Goal: Task Accomplishment & Management: Manage account settings

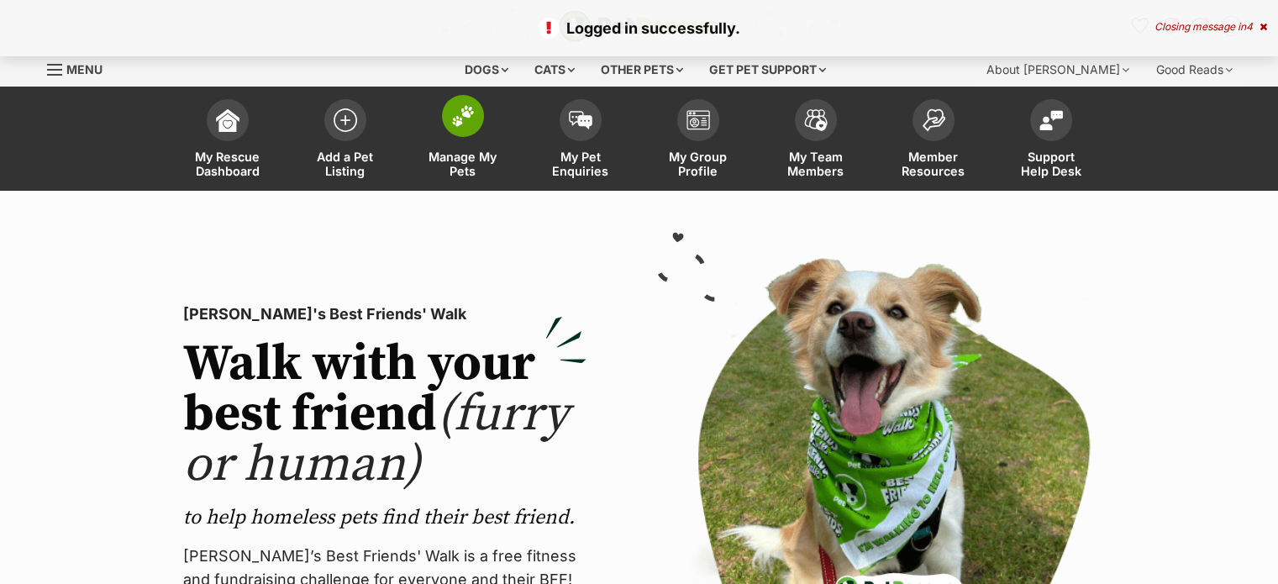
click at [457, 166] on span "Manage My Pets" at bounding box center [463, 164] width 76 height 29
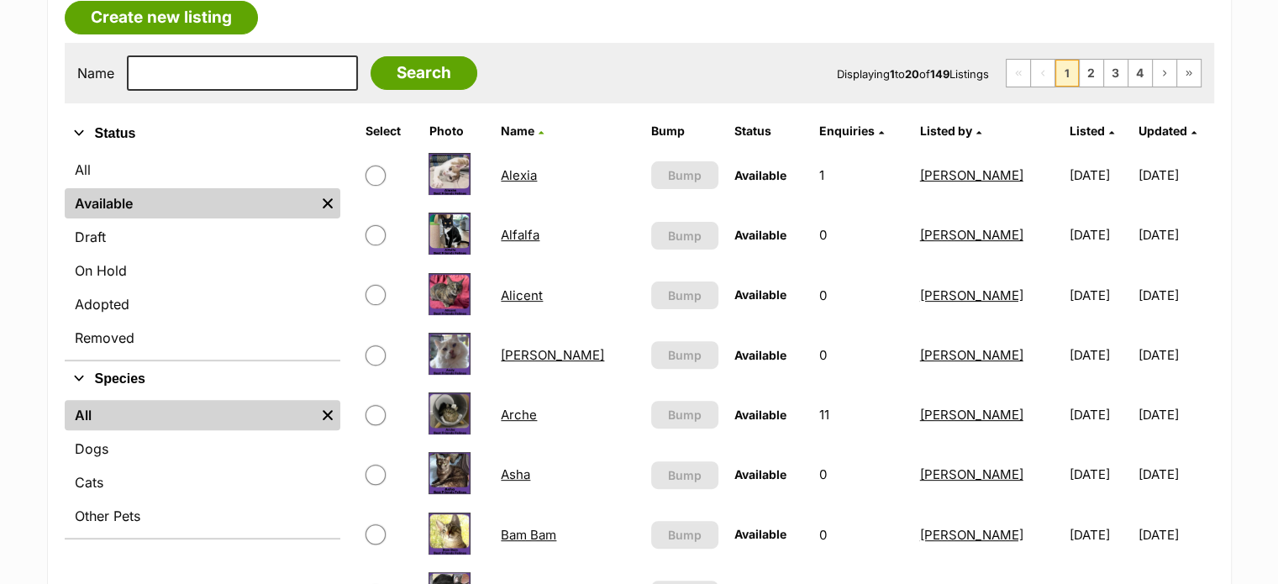
scroll to position [471, 0]
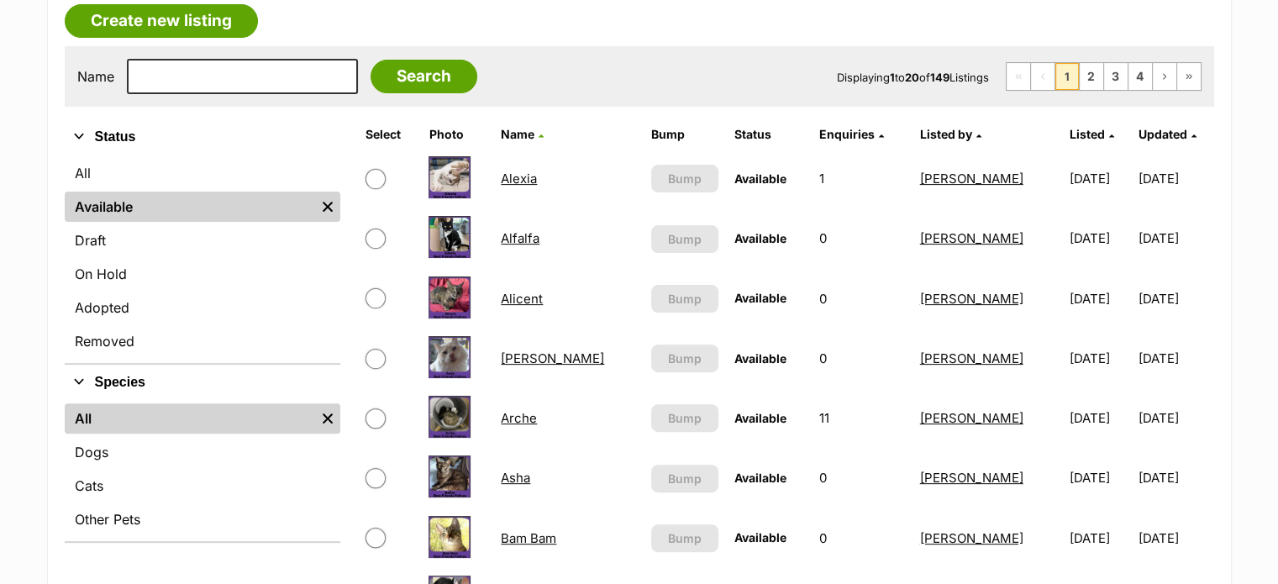
click at [537, 299] on link "Alicent" at bounding box center [522, 299] width 42 height 16
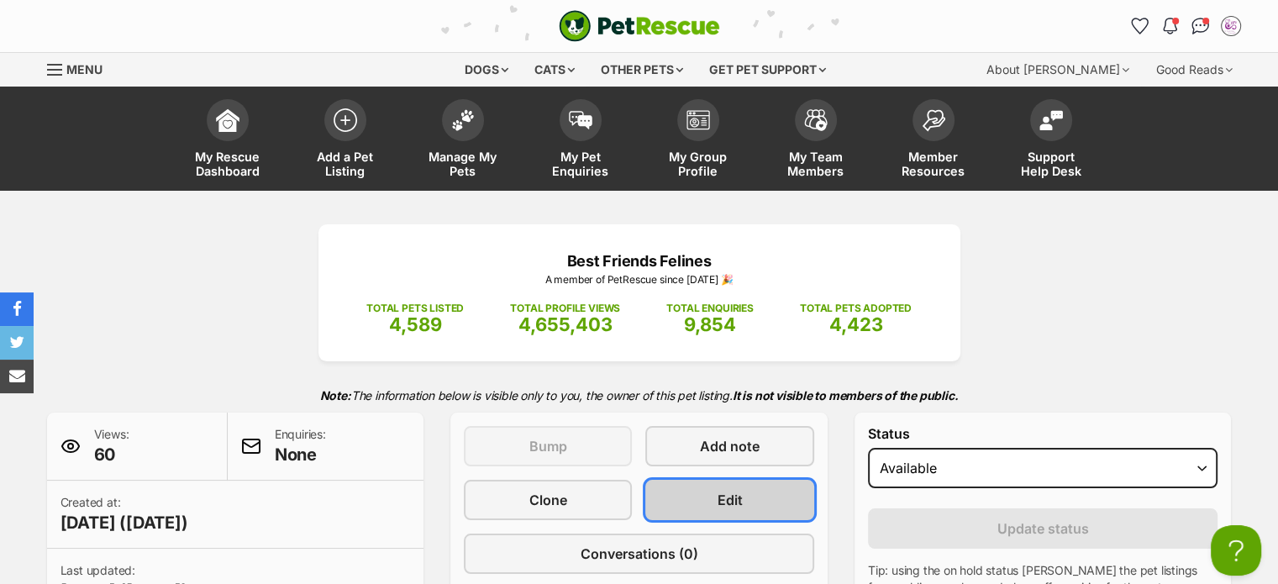
click at [762, 497] on link "Edit" at bounding box center [730, 500] width 168 height 40
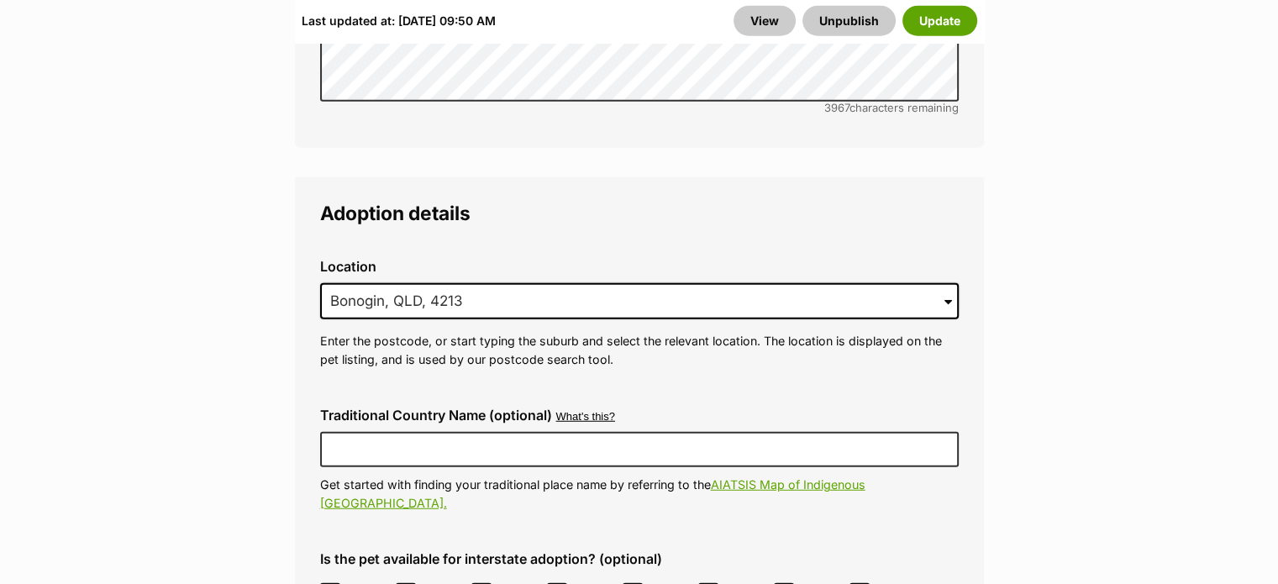
scroll to position [4468, 0]
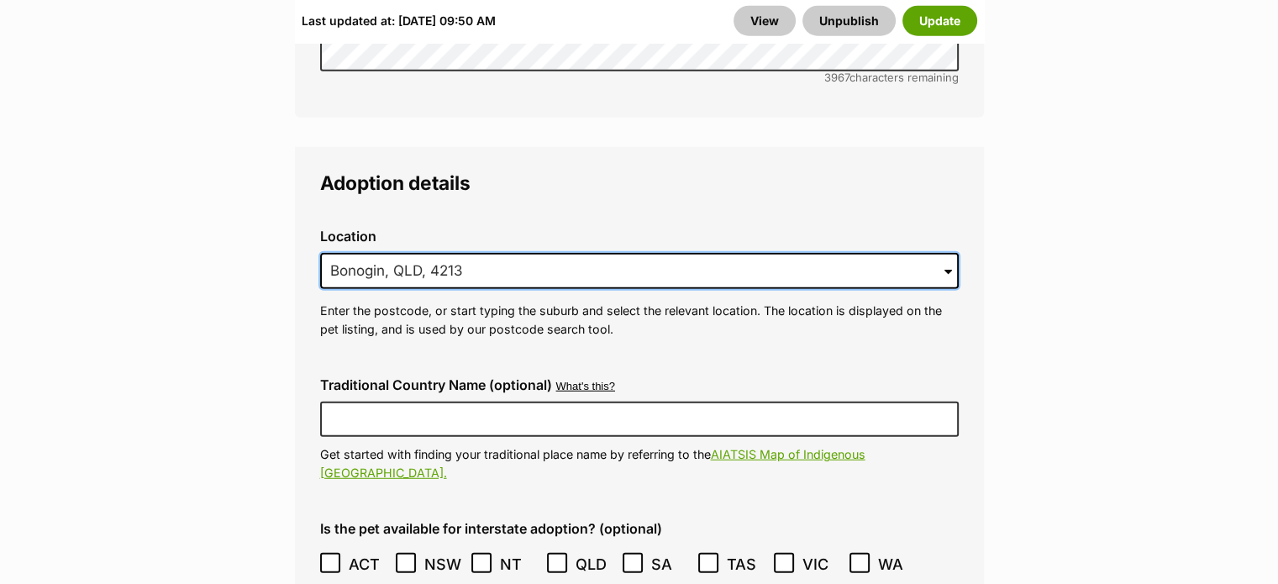
drag, startPoint x: 484, startPoint y: 229, endPoint x: 273, endPoint y: 228, distance: 211.0
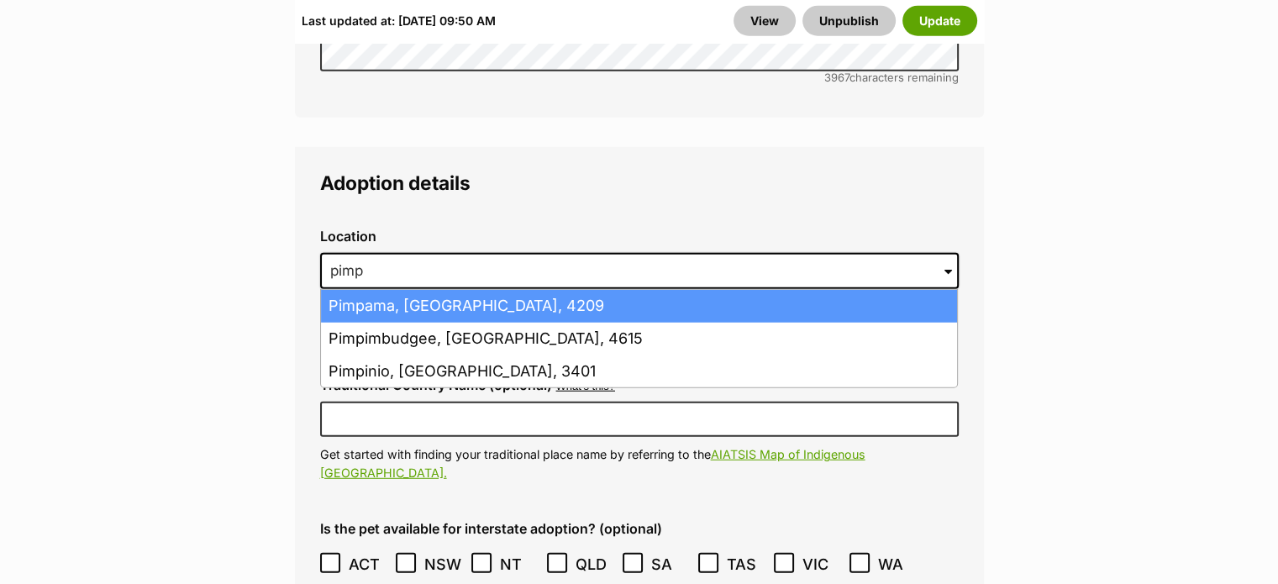
click at [451, 290] on li "Pimpama, Queensland, 4209" at bounding box center [639, 306] width 636 height 33
type input "Pimpama, Queensland, 4209"
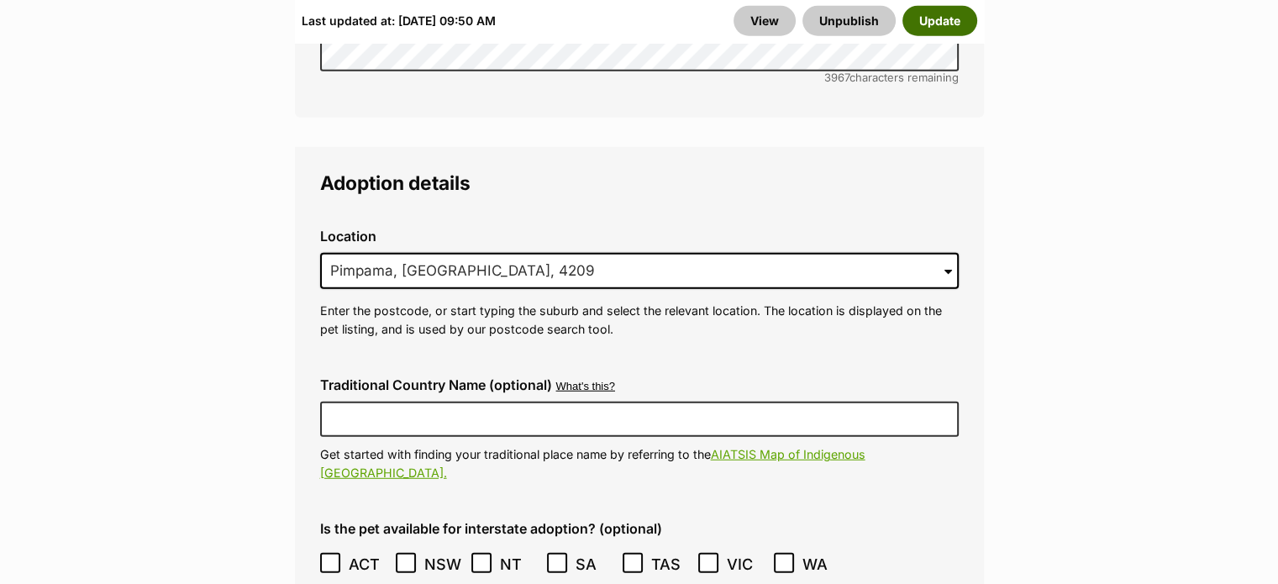
click at [946, 27] on button "Update" at bounding box center [940, 21] width 75 height 30
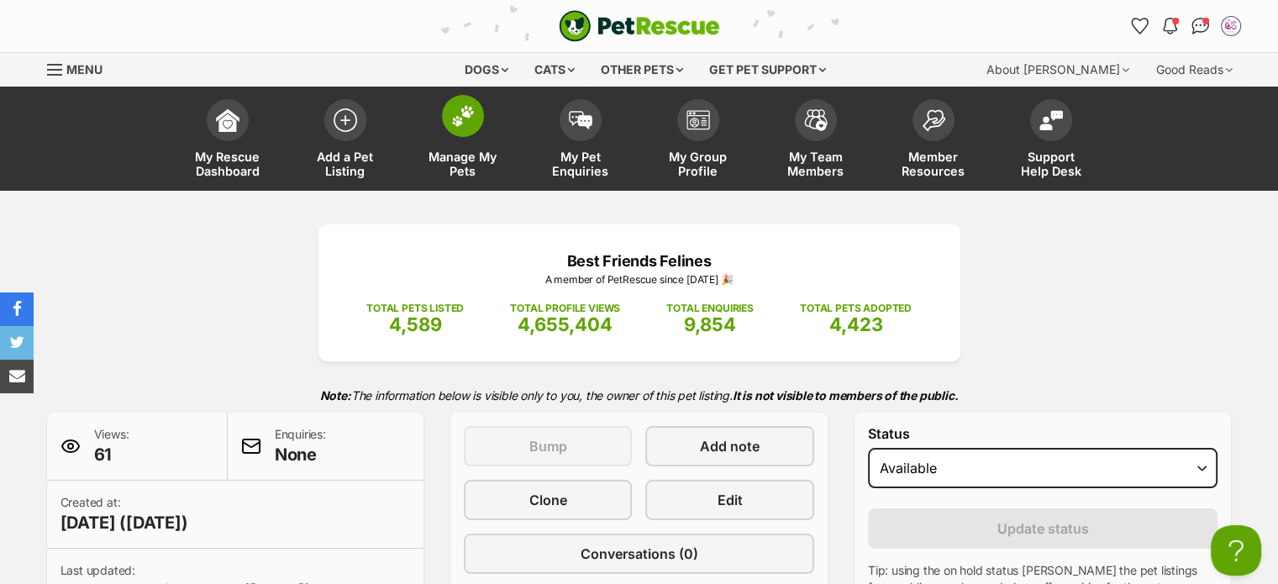
click at [472, 168] on span "Manage My Pets" at bounding box center [463, 164] width 76 height 29
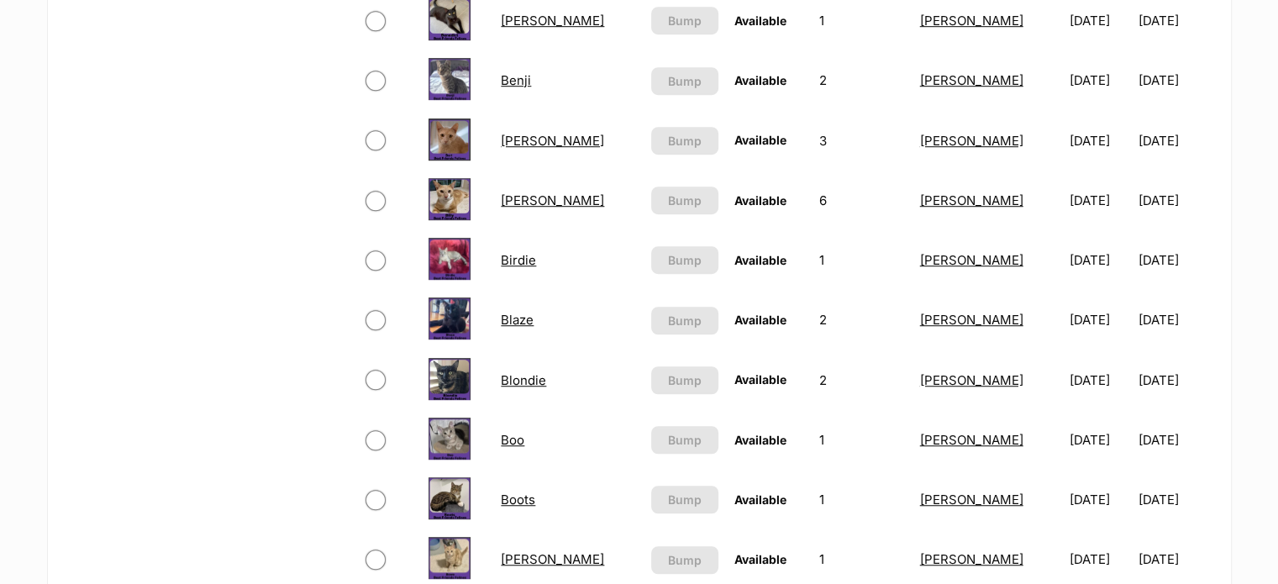
scroll to position [1076, 0]
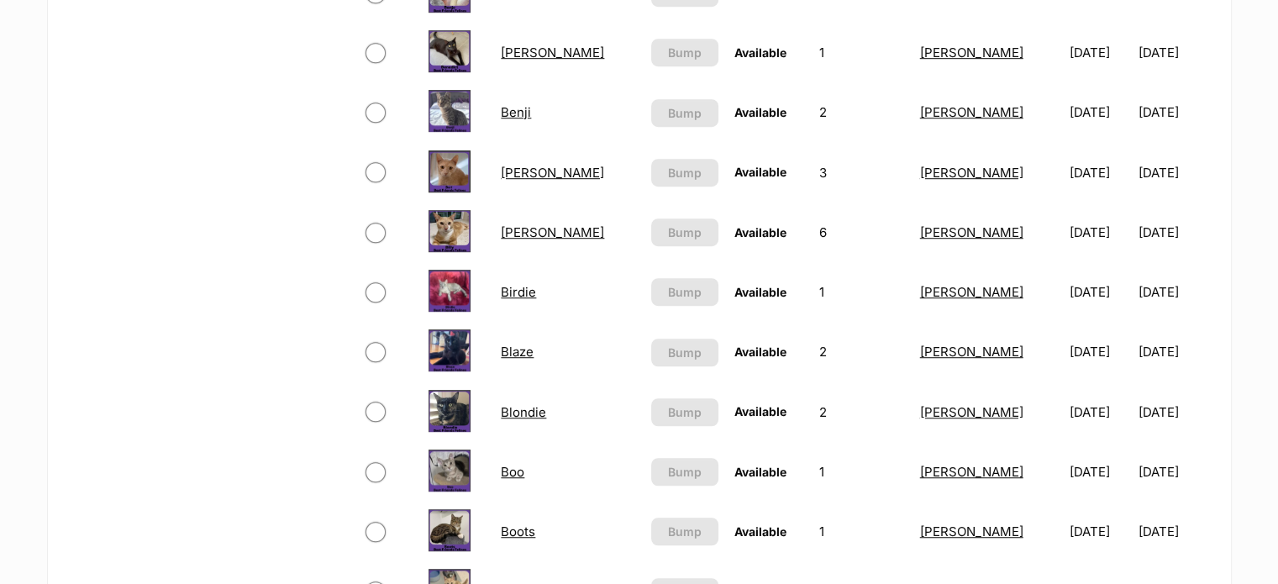
click at [528, 294] on link "Birdie" at bounding box center [518, 292] width 35 height 16
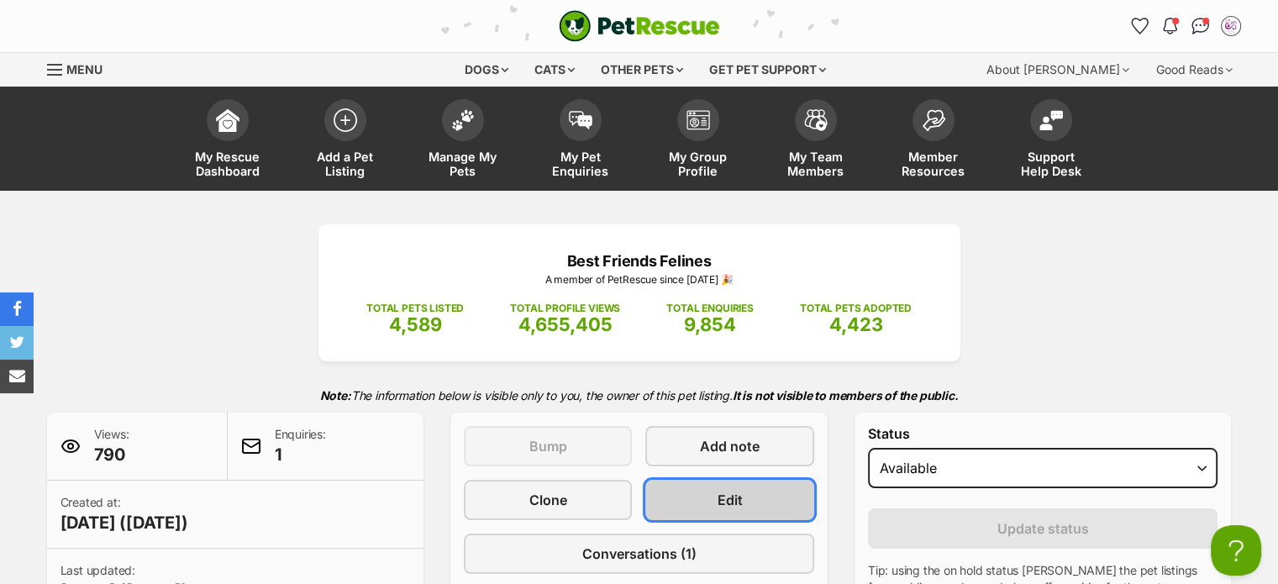
click at [762, 506] on link "Edit" at bounding box center [730, 500] width 168 height 40
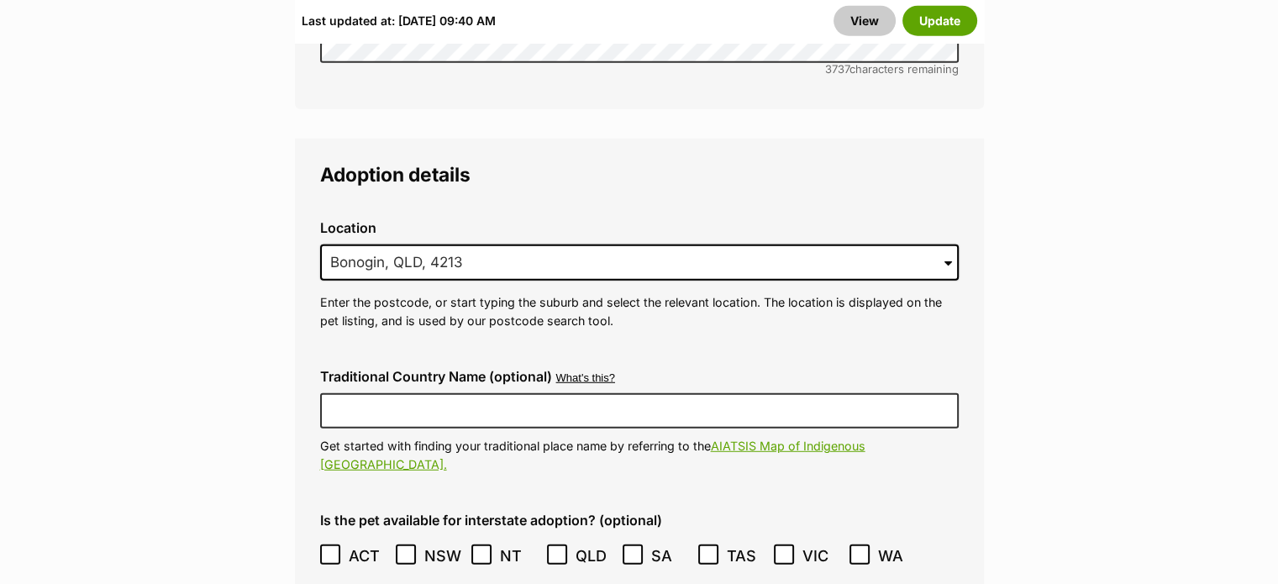
scroll to position [4584, 0]
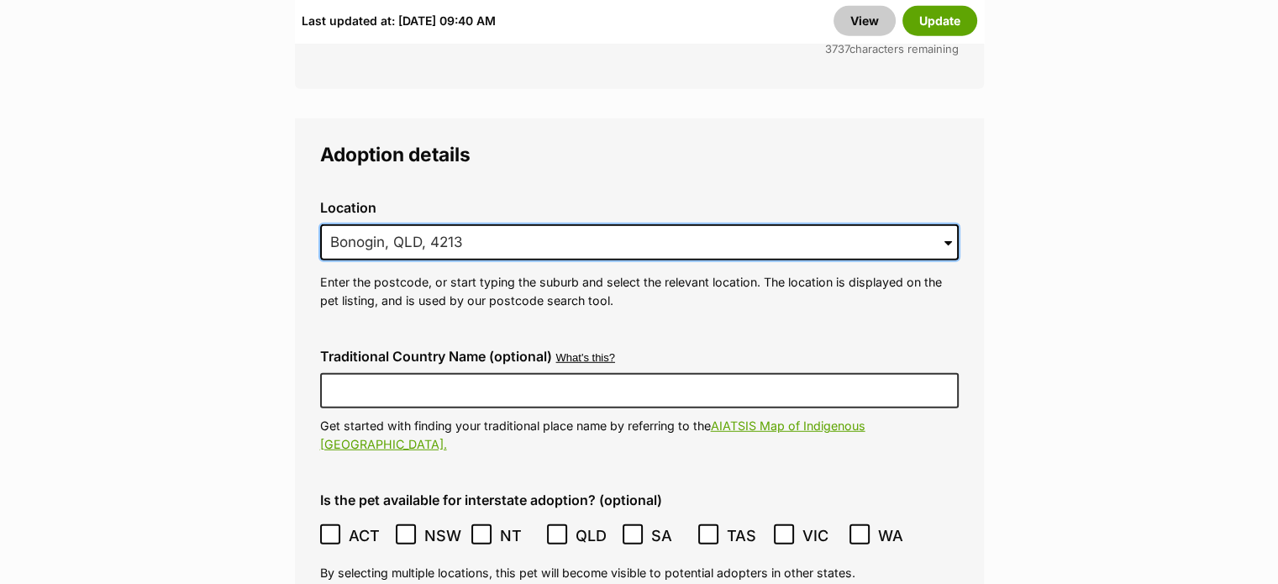
click at [494, 224] on input "Bonogin, QLD, 4213" at bounding box center [639, 242] width 639 height 37
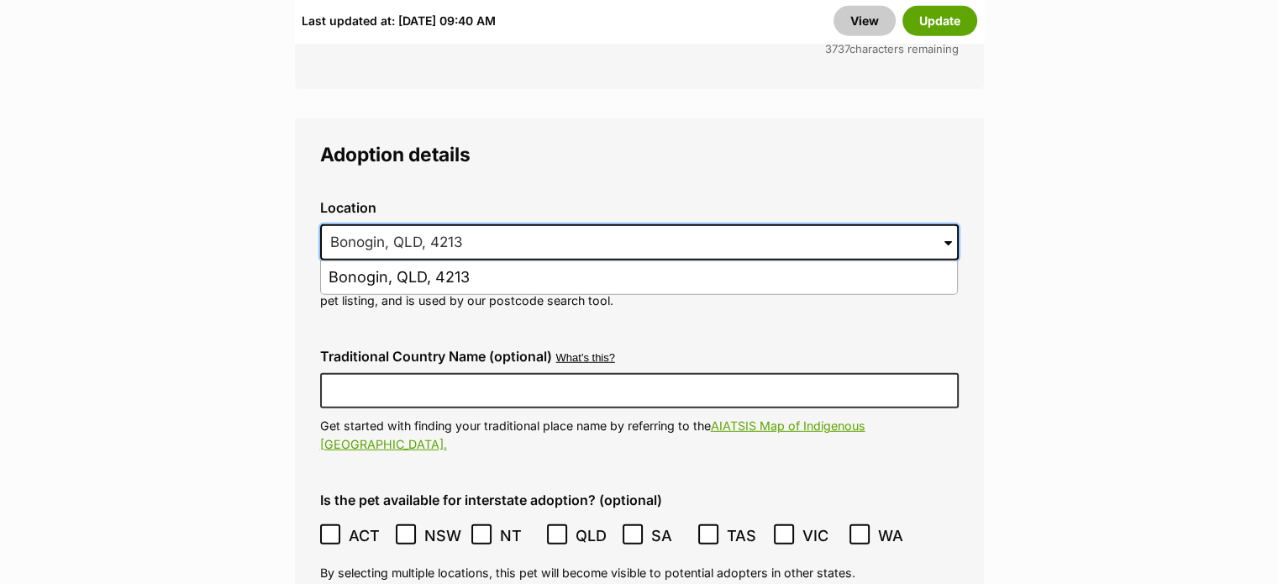
drag, startPoint x: 494, startPoint y: 191, endPoint x: 263, endPoint y: 194, distance: 231.2
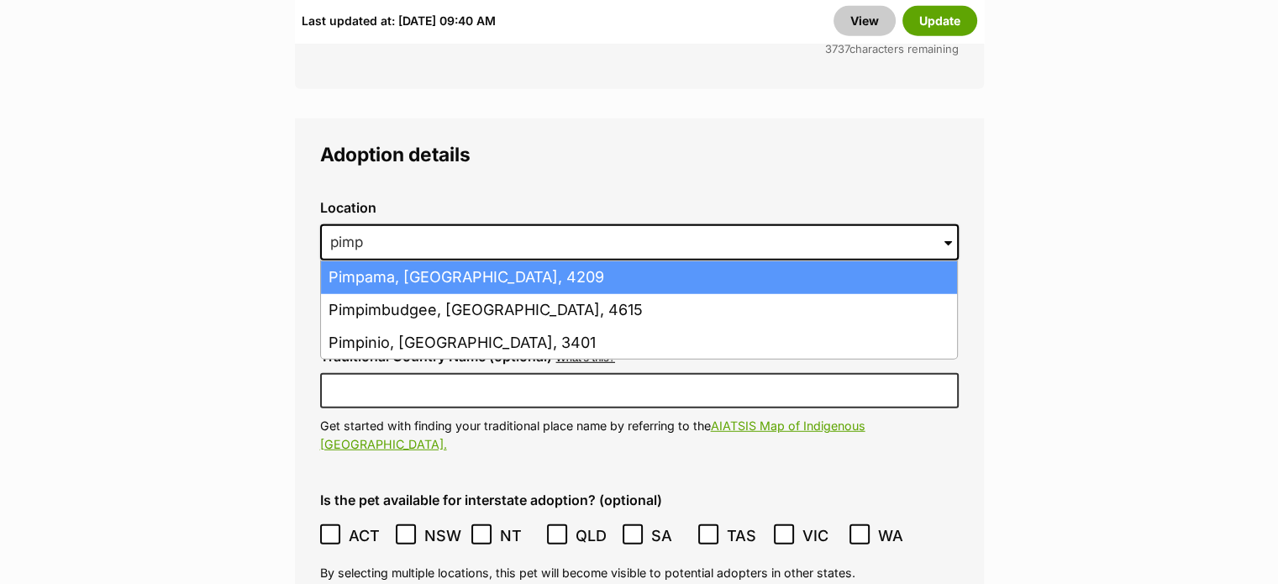
click at [481, 261] on li "Pimpama, Queensland, 4209" at bounding box center [639, 277] width 636 height 33
type input "Pimpama, Queensland, 4209"
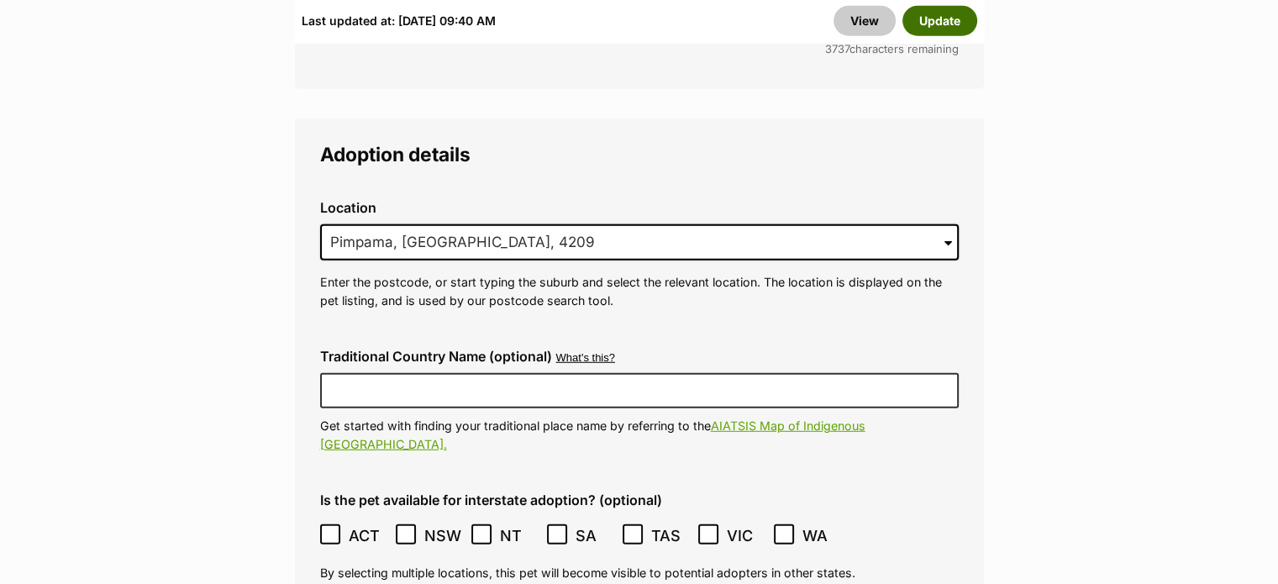
click at [938, 29] on button "Update" at bounding box center [940, 21] width 75 height 30
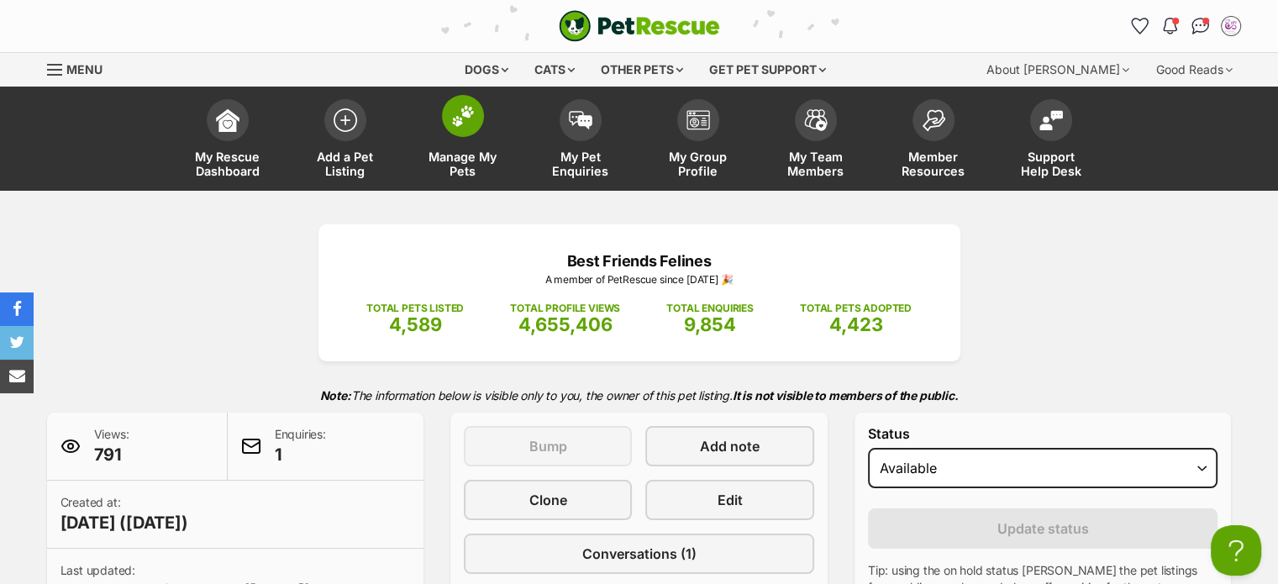
click at [462, 167] on span "Manage My Pets" at bounding box center [463, 164] width 76 height 29
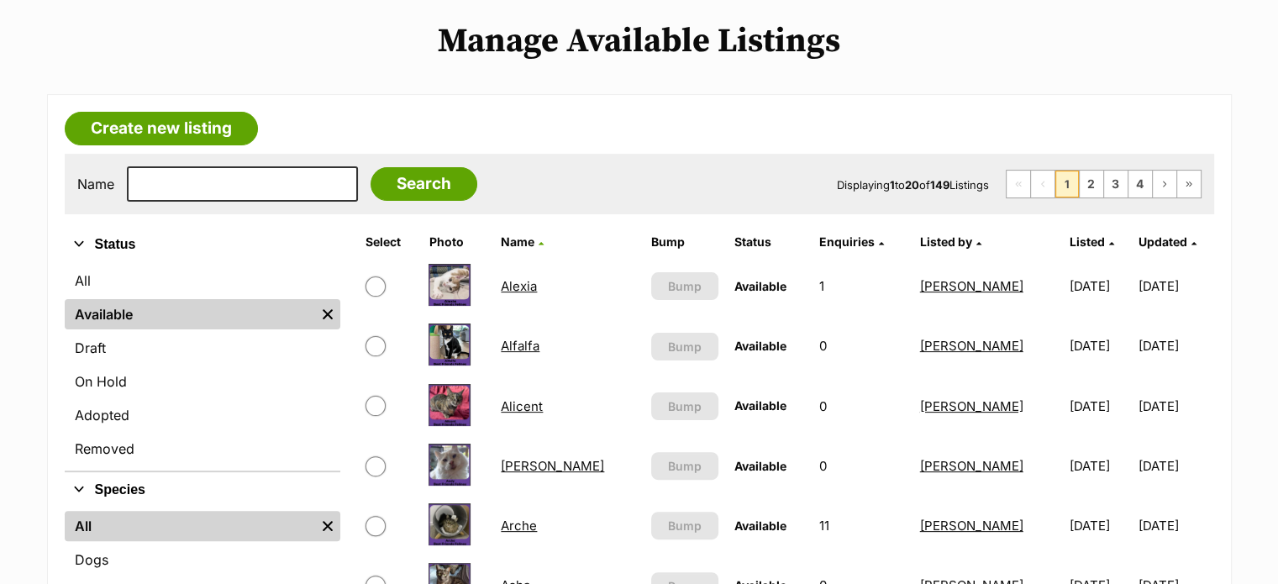
scroll to position [420, 0]
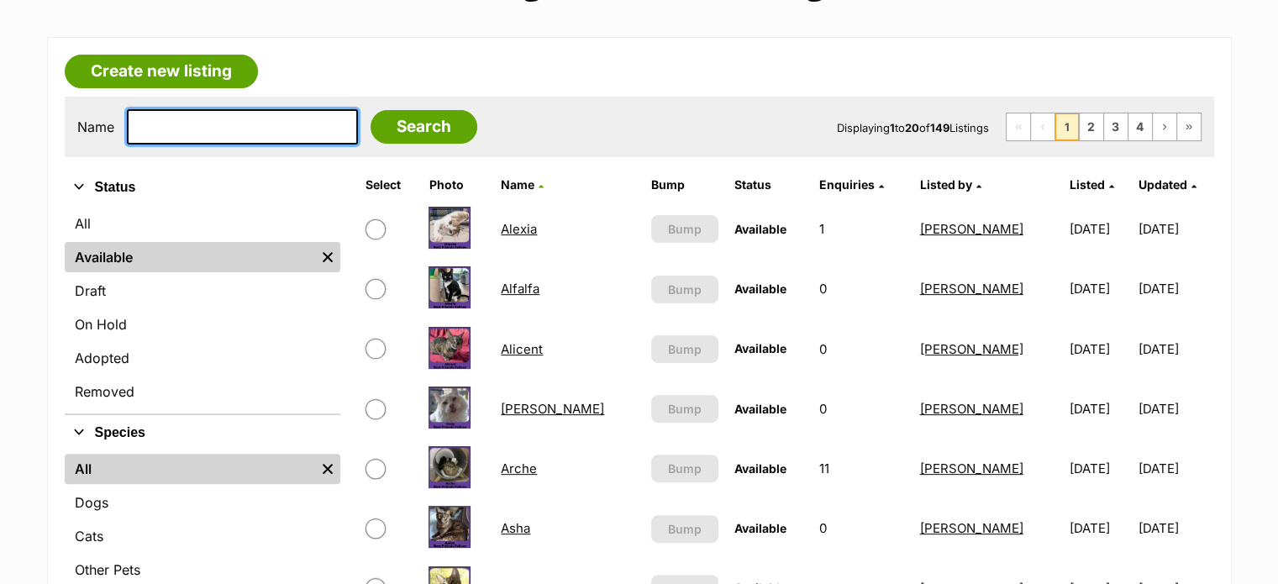
click at [252, 125] on input "text" at bounding box center [242, 126] width 231 height 35
type input "gali"
click at [371, 110] on input "Search" at bounding box center [424, 127] width 107 height 34
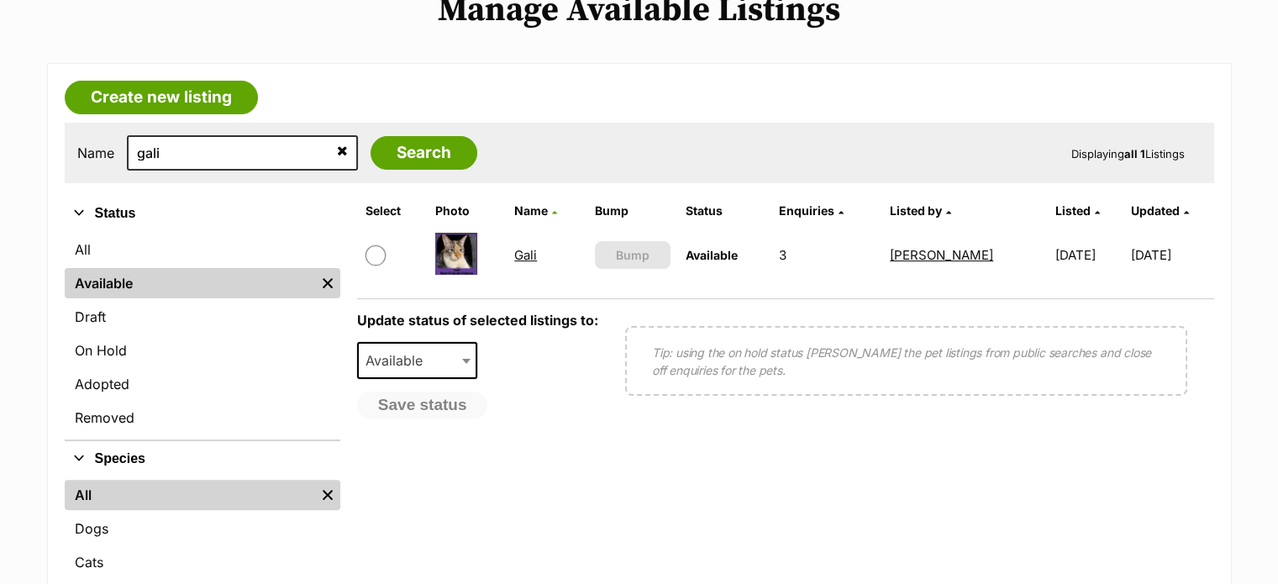
scroll to position [400, 0]
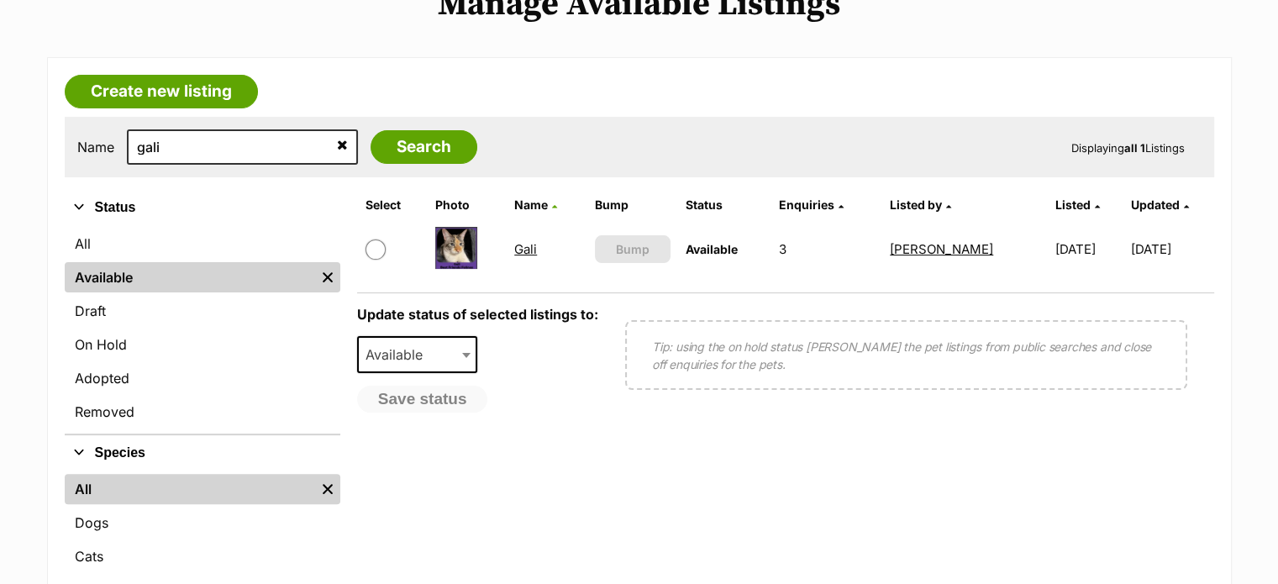
click at [525, 241] on link "Gali" at bounding box center [525, 249] width 23 height 16
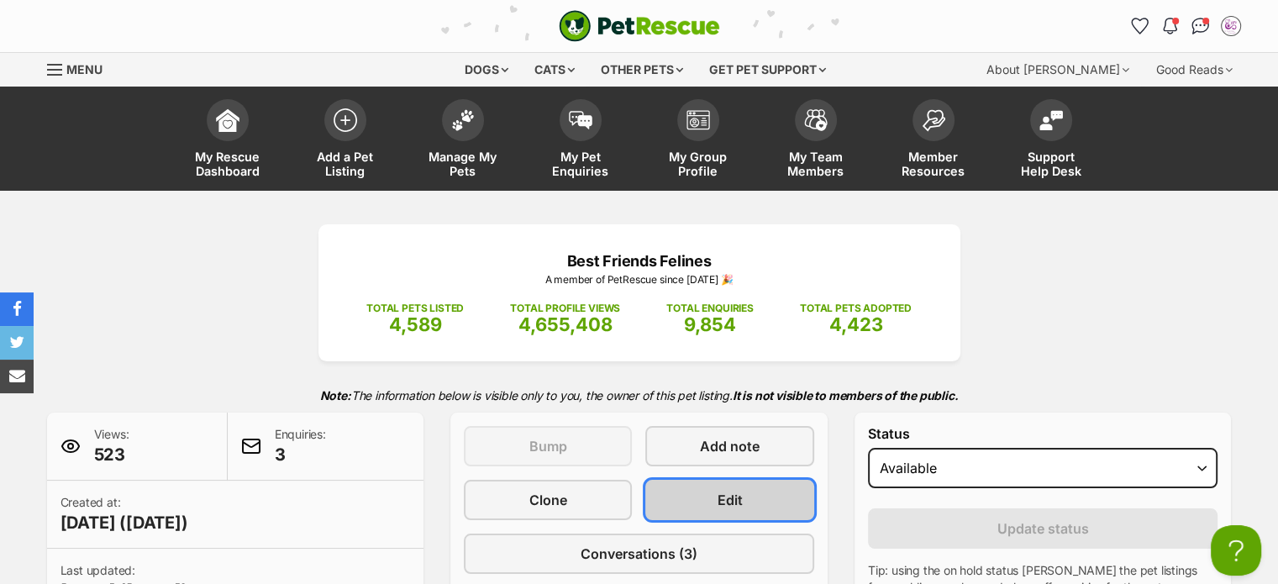
click at [750, 498] on link "Edit" at bounding box center [730, 500] width 168 height 40
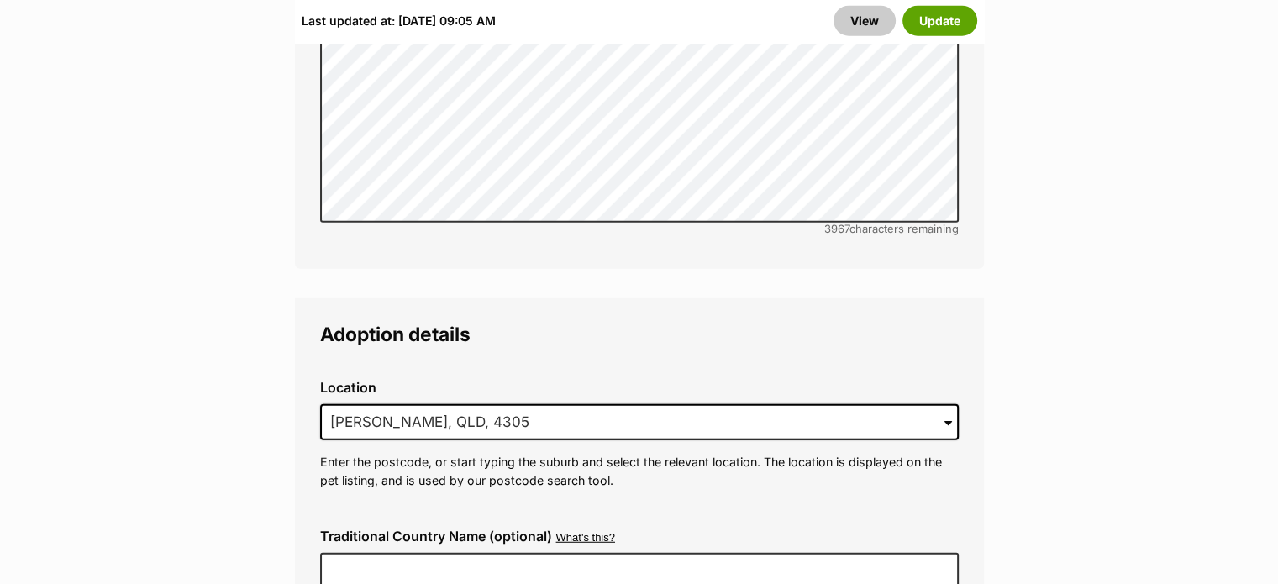
scroll to position [4360, 0]
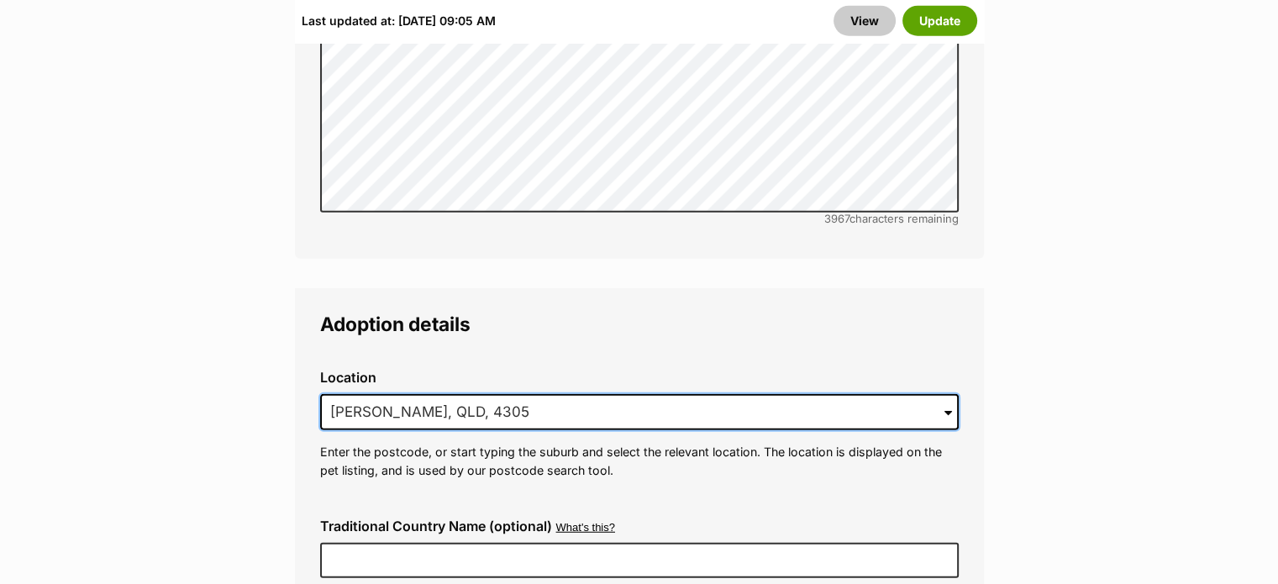
drag, startPoint x: 502, startPoint y: 352, endPoint x: 228, endPoint y: 345, distance: 274.1
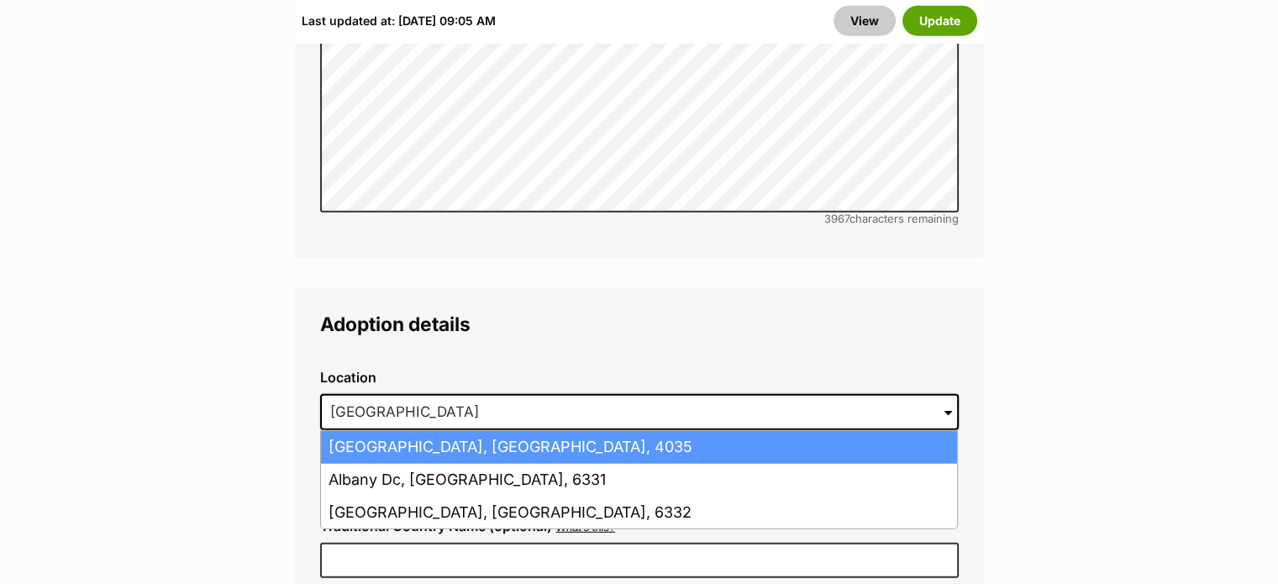
click at [451, 431] on li "[GEOGRAPHIC_DATA], [GEOGRAPHIC_DATA], 4035" at bounding box center [639, 447] width 636 height 33
type input "[GEOGRAPHIC_DATA], [GEOGRAPHIC_DATA], 4035"
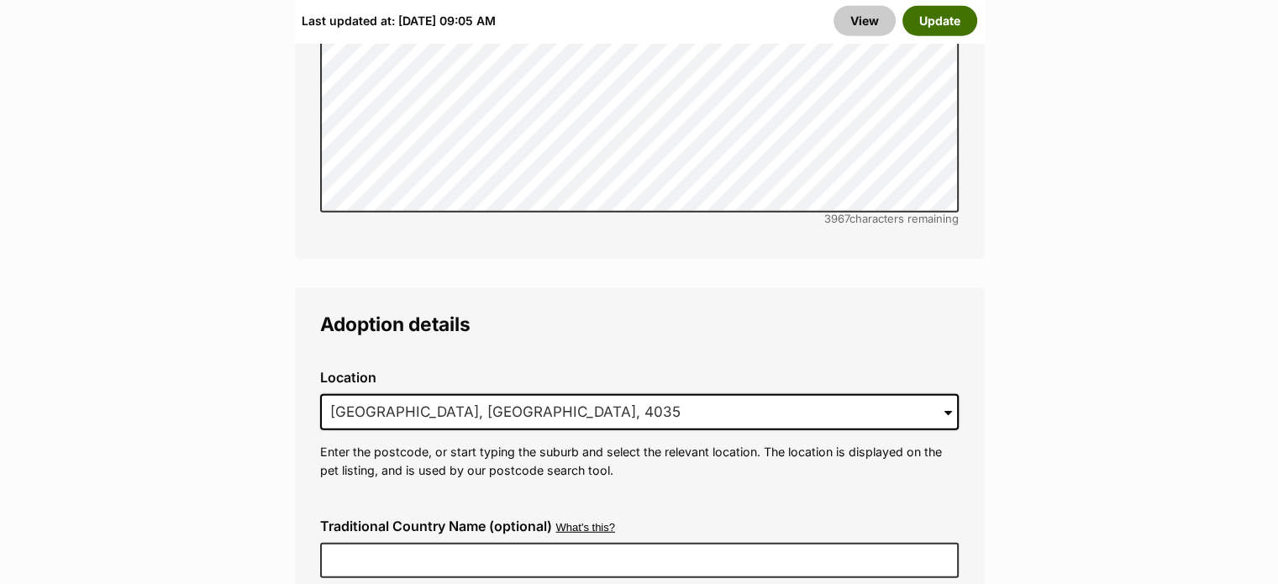
click at [947, 20] on button "Update" at bounding box center [940, 21] width 75 height 30
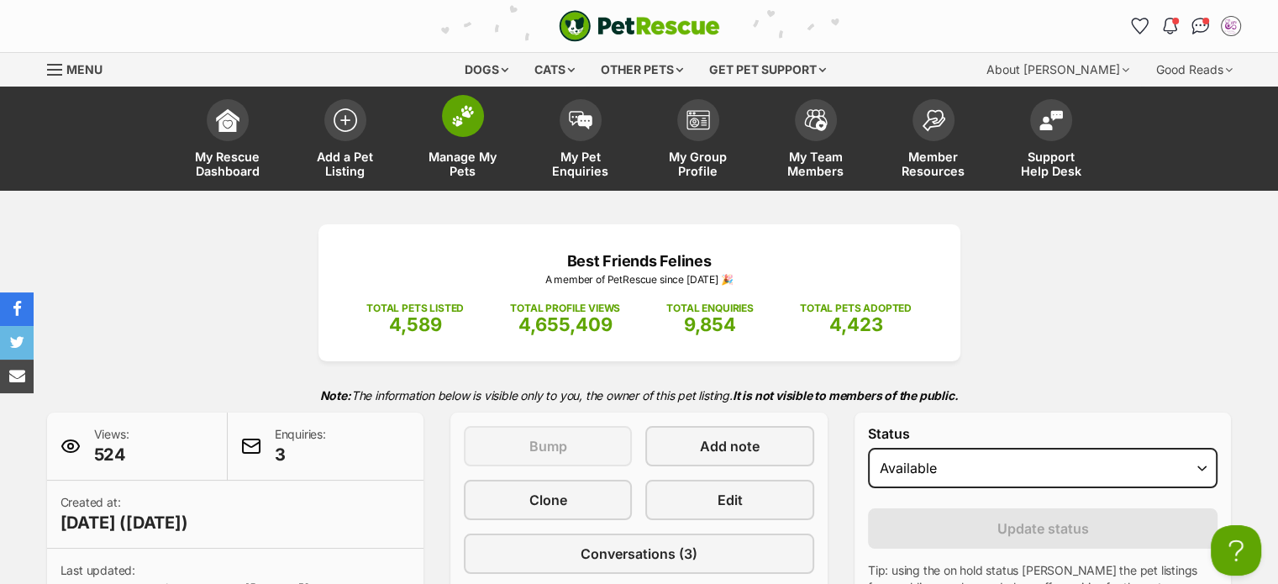
click at [481, 150] on span "Manage My Pets" at bounding box center [463, 164] width 76 height 29
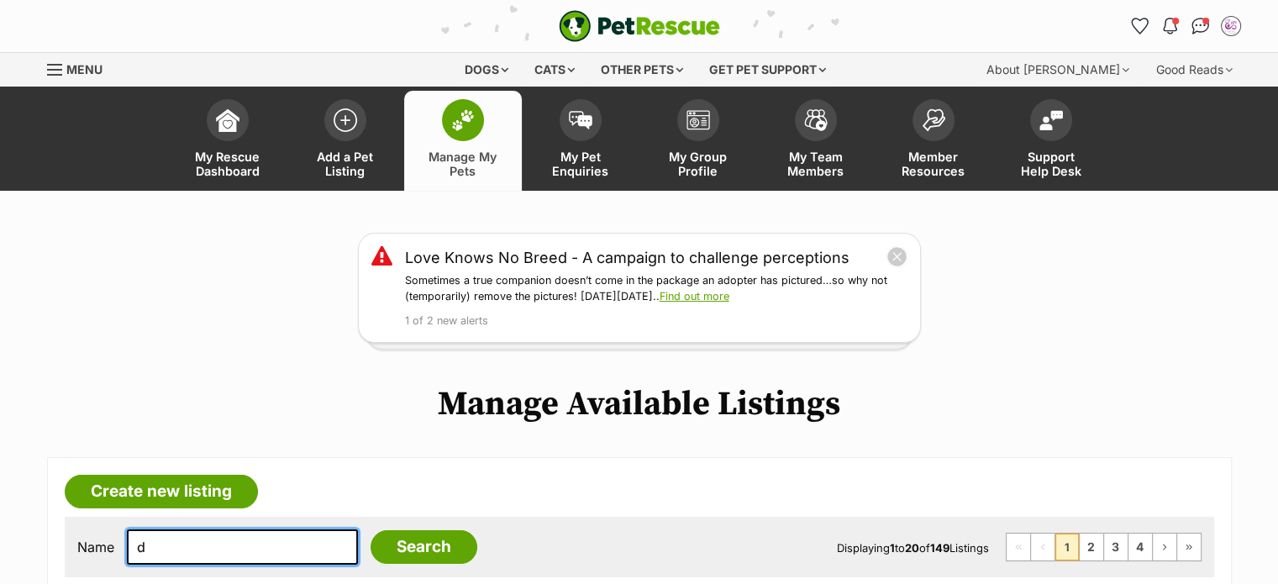
click at [276, 554] on input "d" at bounding box center [242, 547] width 231 height 35
type input "dary"
click at [371, 530] on input "Search" at bounding box center [424, 547] width 107 height 34
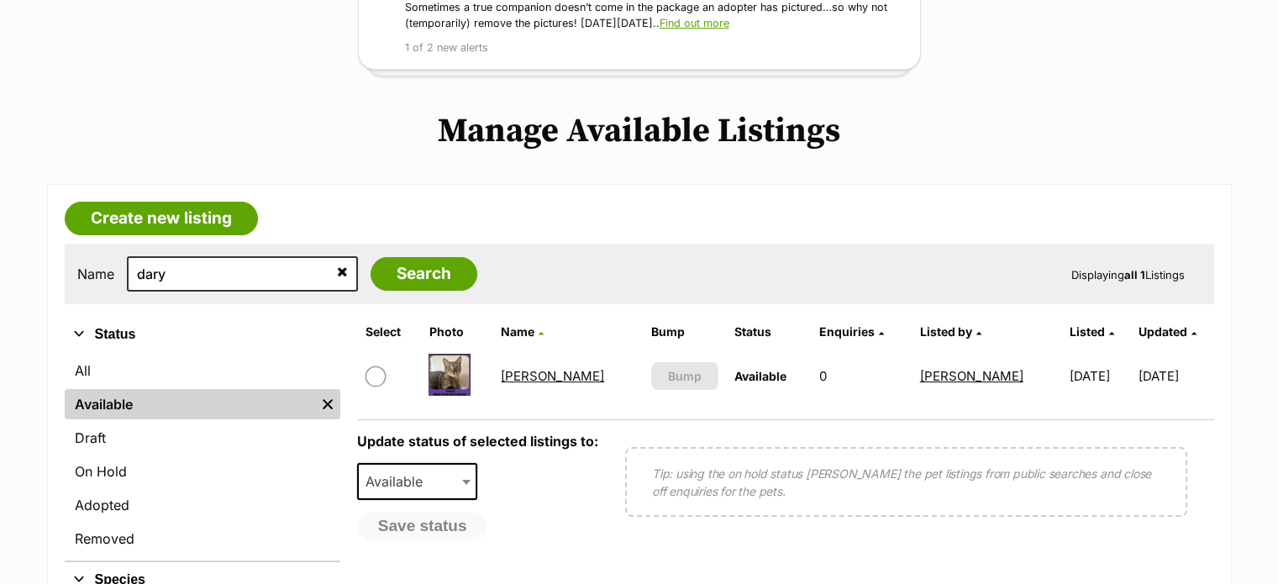
click at [538, 372] on link "Daryl" at bounding box center [552, 376] width 103 height 16
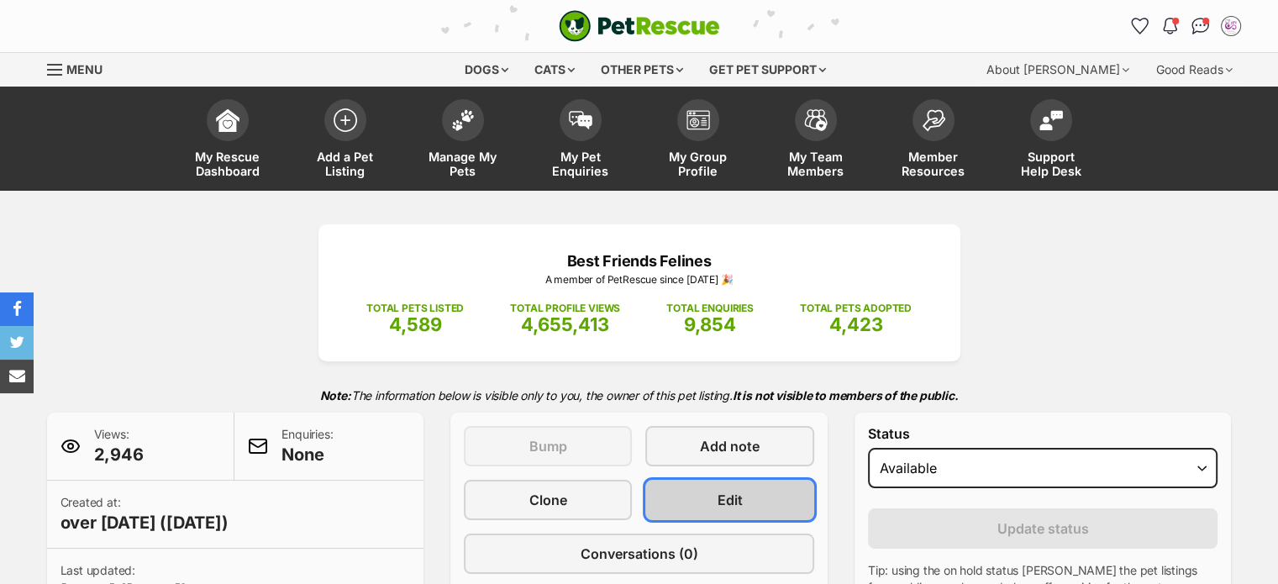
click at [740, 504] on span "Edit" at bounding box center [730, 500] width 25 height 20
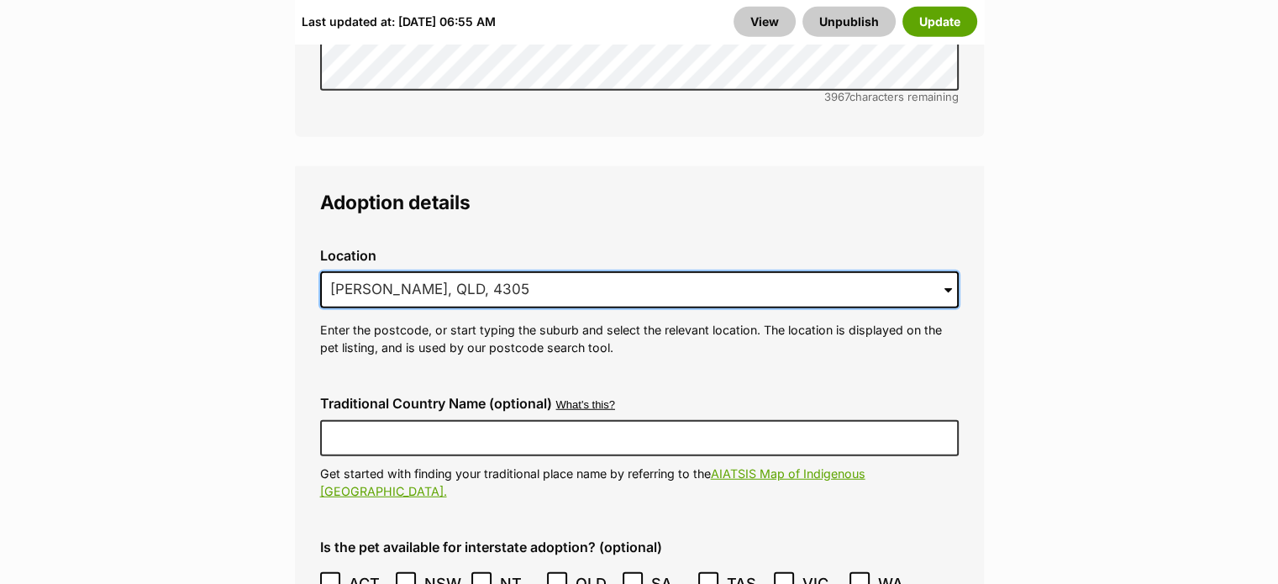
drag, startPoint x: 489, startPoint y: 220, endPoint x: 245, endPoint y: 237, distance: 245.2
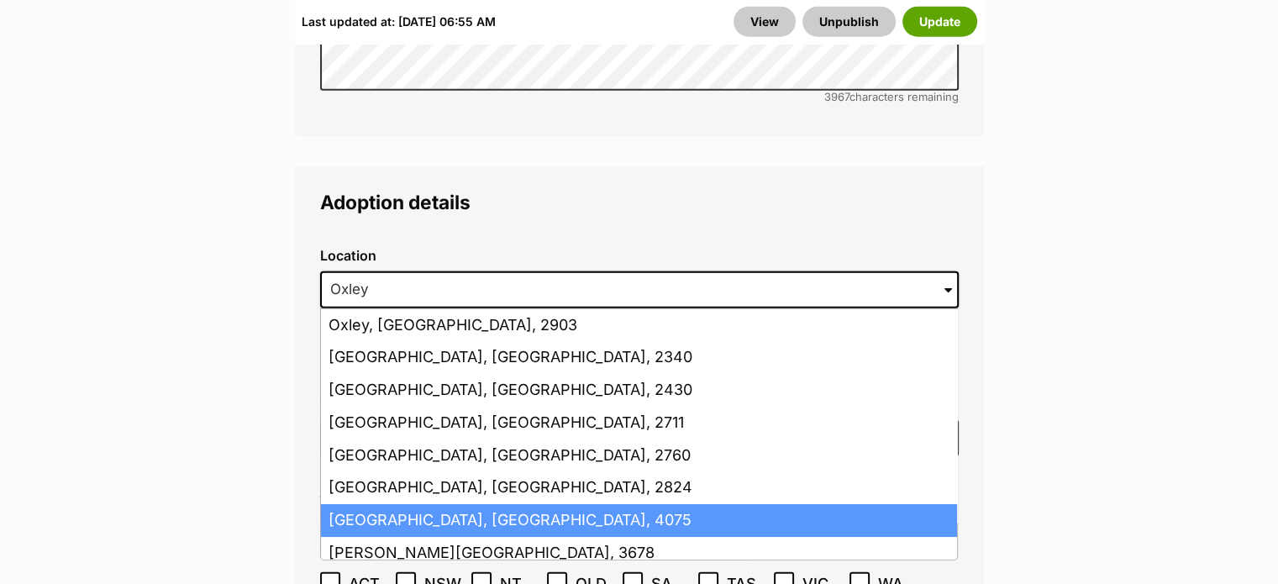
click at [484, 504] on li "[GEOGRAPHIC_DATA], [GEOGRAPHIC_DATA], 4075" at bounding box center [639, 520] width 636 height 33
type input "[GEOGRAPHIC_DATA], [GEOGRAPHIC_DATA], 4075"
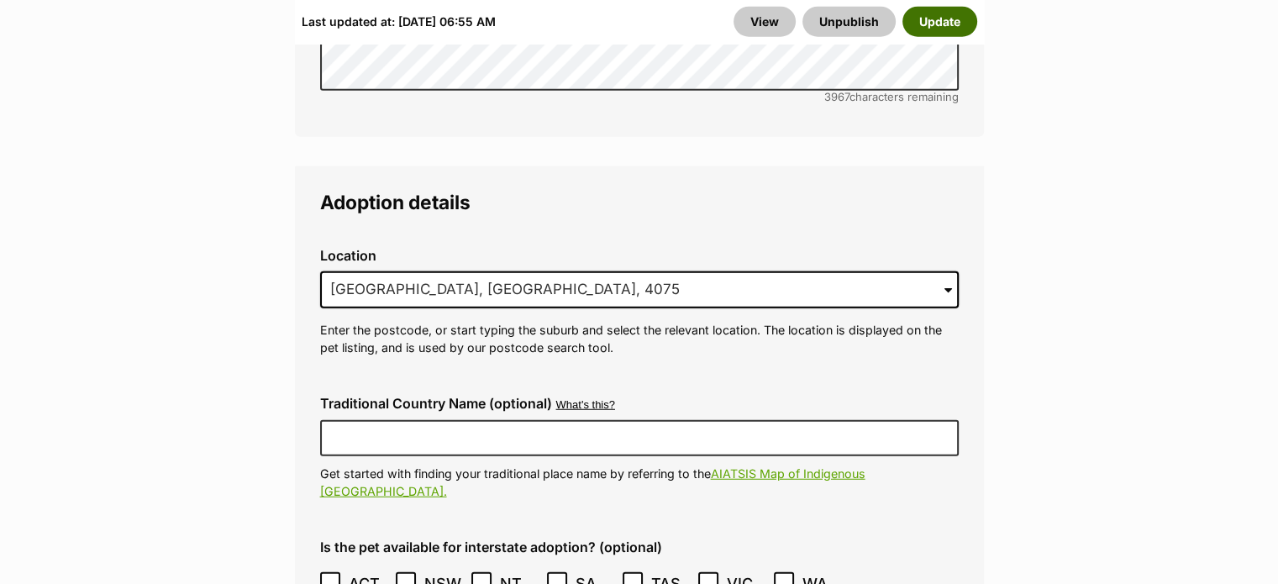
click at [929, 32] on button "Update" at bounding box center [940, 21] width 75 height 30
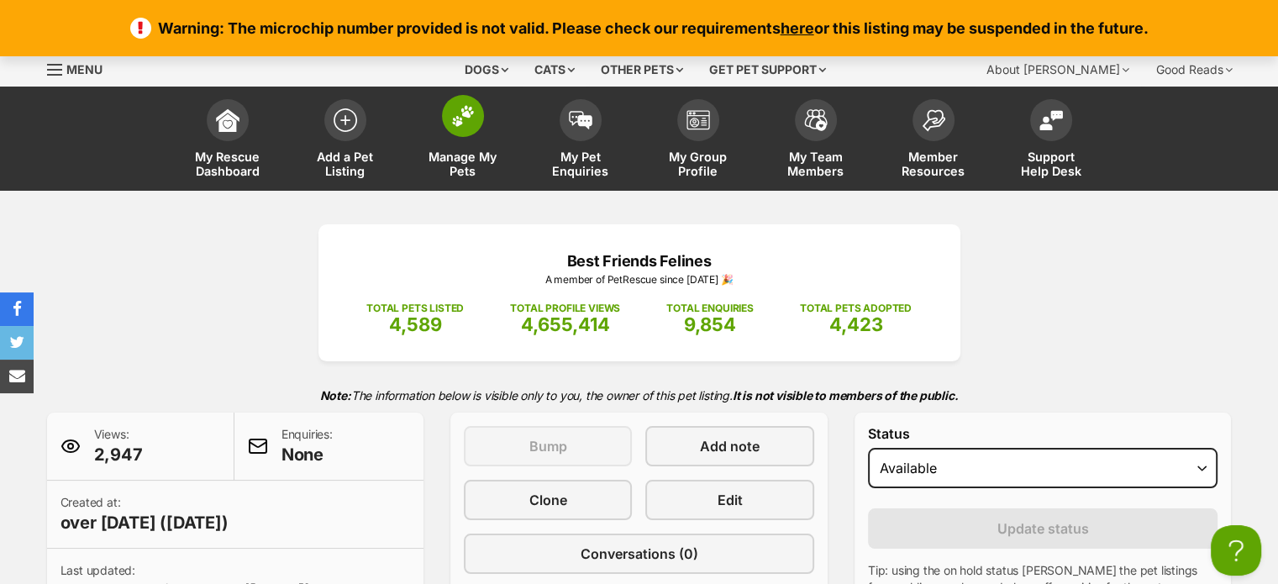
click at [475, 171] on span "Manage My Pets" at bounding box center [463, 164] width 76 height 29
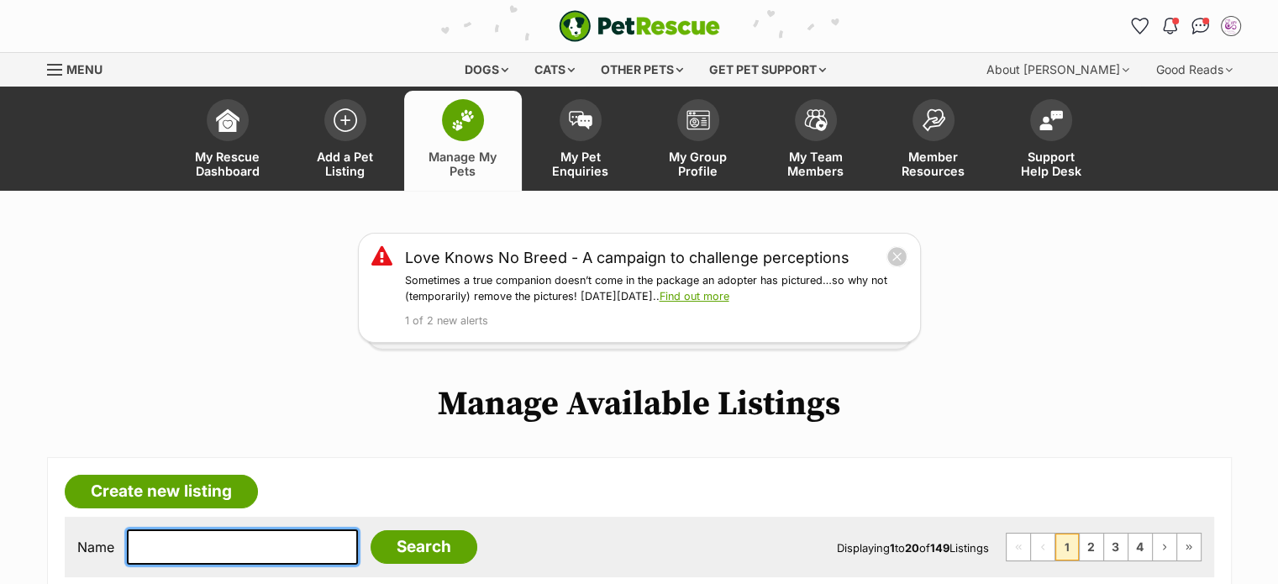
click at [254, 540] on input "text" at bounding box center [242, 547] width 231 height 35
type input "helena"
click at [371, 530] on input "Search" at bounding box center [424, 547] width 107 height 34
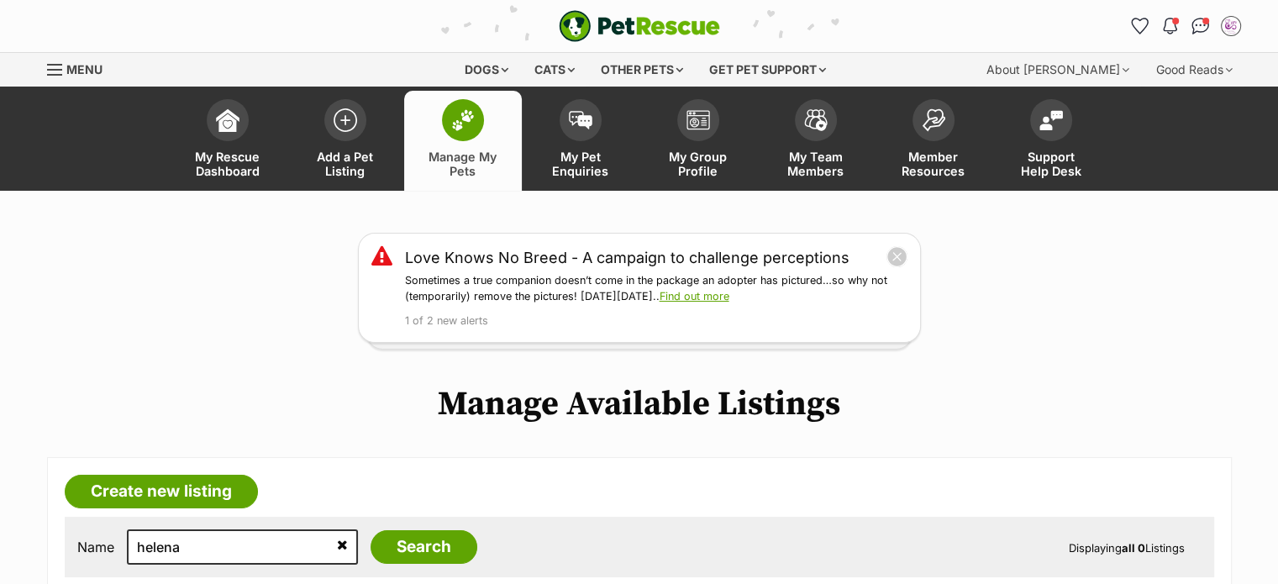
click at [60, 69] on span "Menu" at bounding box center [54, 70] width 15 height 2
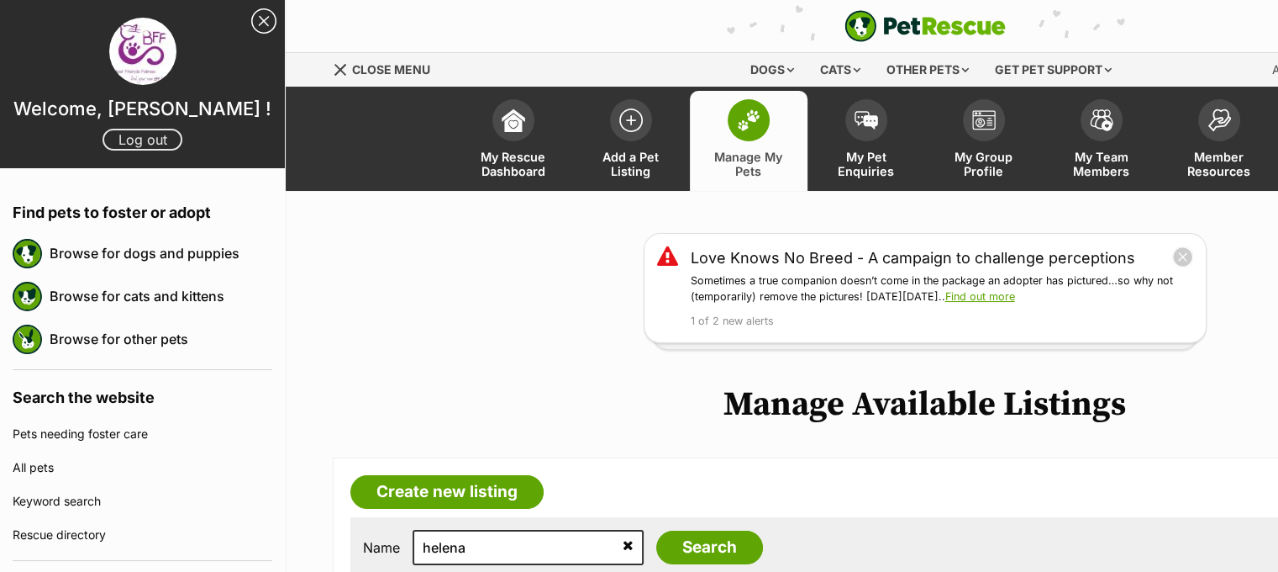
click at [123, 139] on link "Log out" at bounding box center [143, 140] width 80 height 22
